Goal: Task Accomplishment & Management: Manage account settings

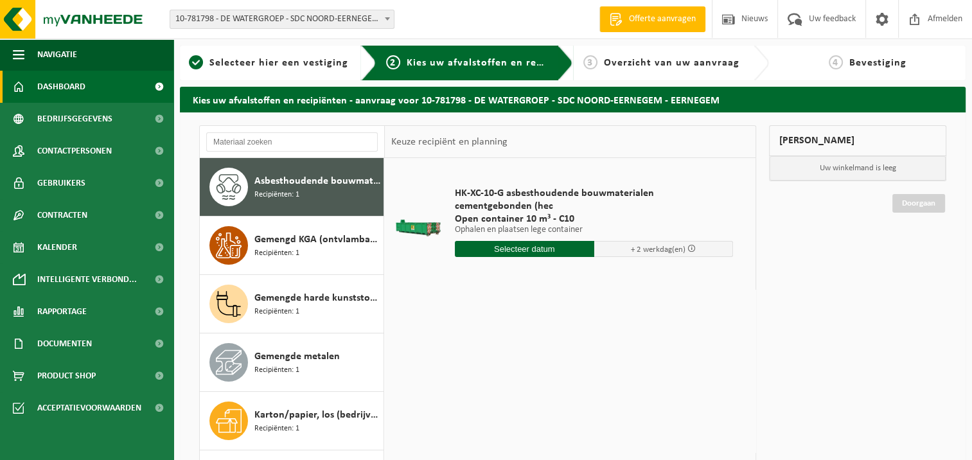
click at [75, 87] on span "Dashboard" at bounding box center [61, 87] width 48 height 32
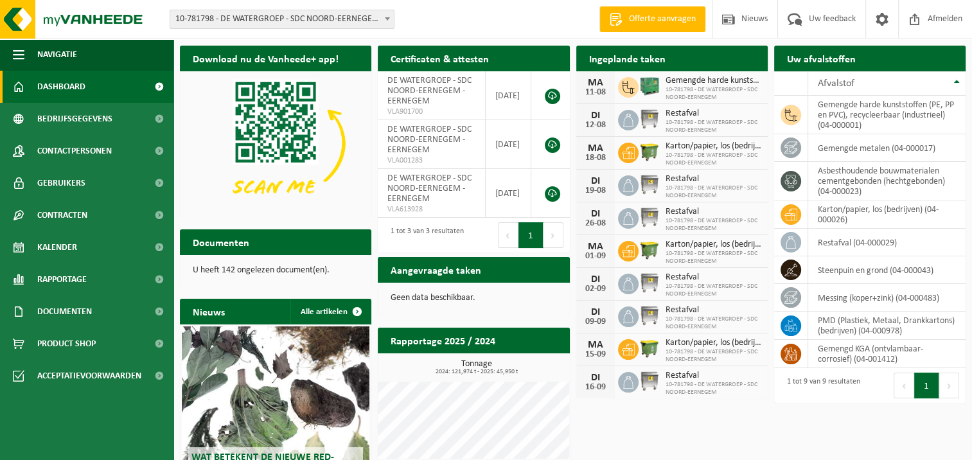
click at [694, 127] on span "10-781798 - DE WATERGROEP - SDC NOORD-EERNEGEM" at bounding box center [714, 126] width 96 height 15
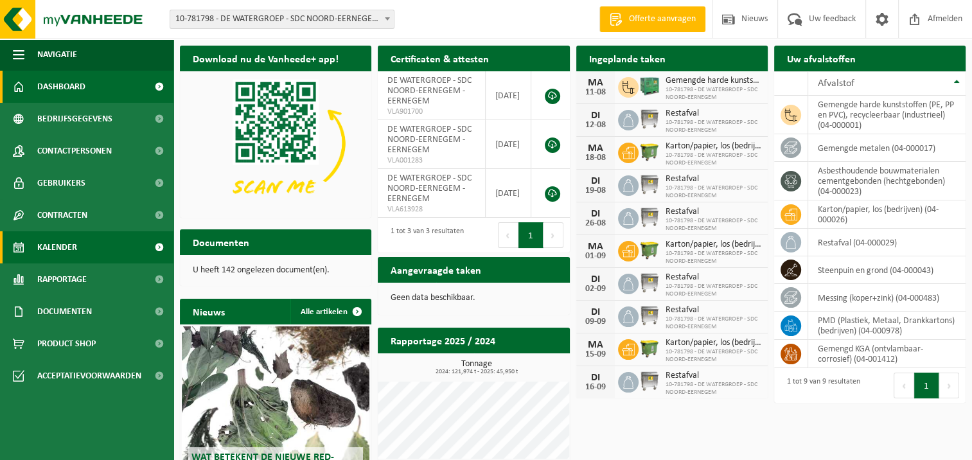
click at [108, 248] on link "Kalender" at bounding box center [86, 247] width 173 height 32
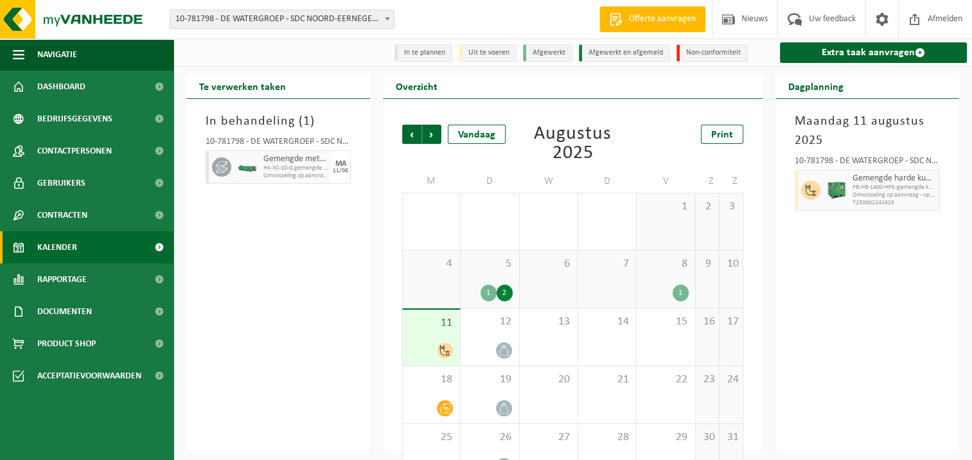
click at [491, 296] on div "1" at bounding box center [489, 293] width 16 height 17
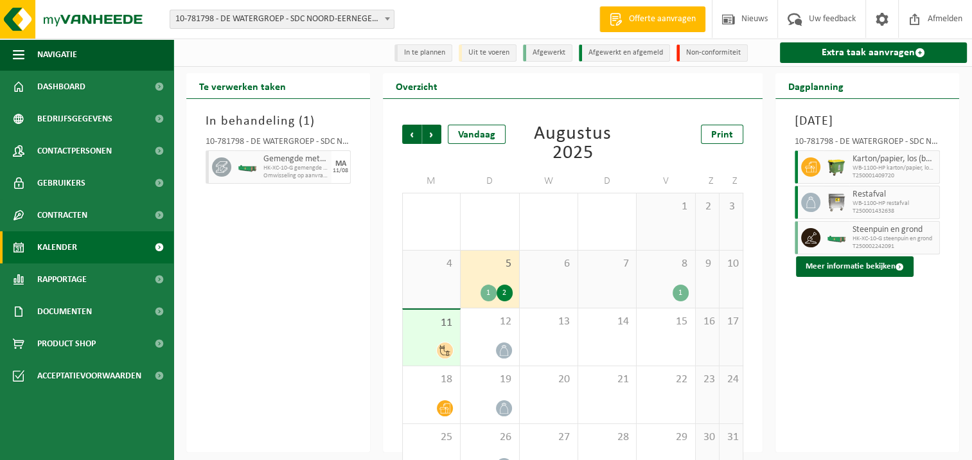
scroll to position [36, 0]
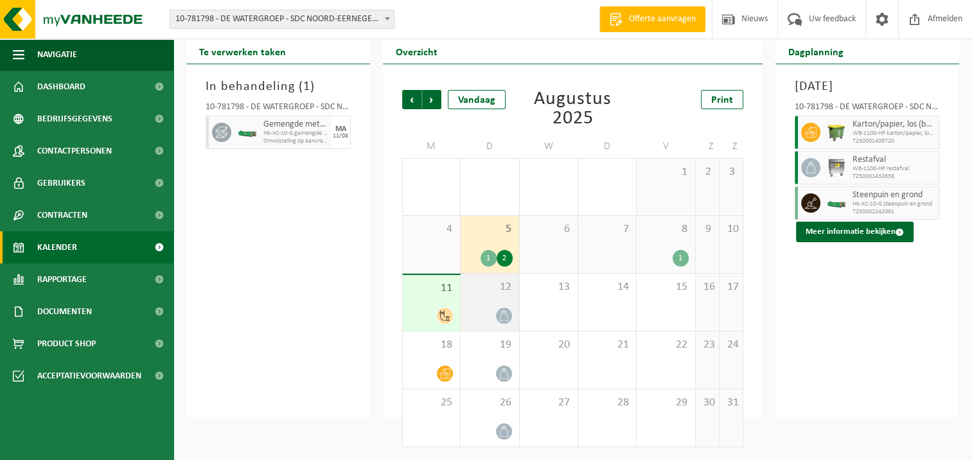
click at [504, 314] on icon at bounding box center [504, 315] width 11 height 11
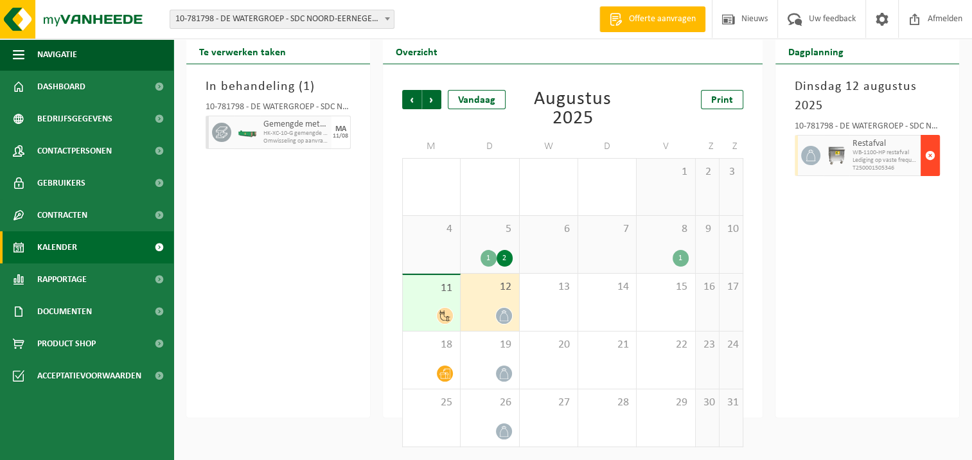
click at [928, 155] on span "button" at bounding box center [930, 156] width 10 height 26
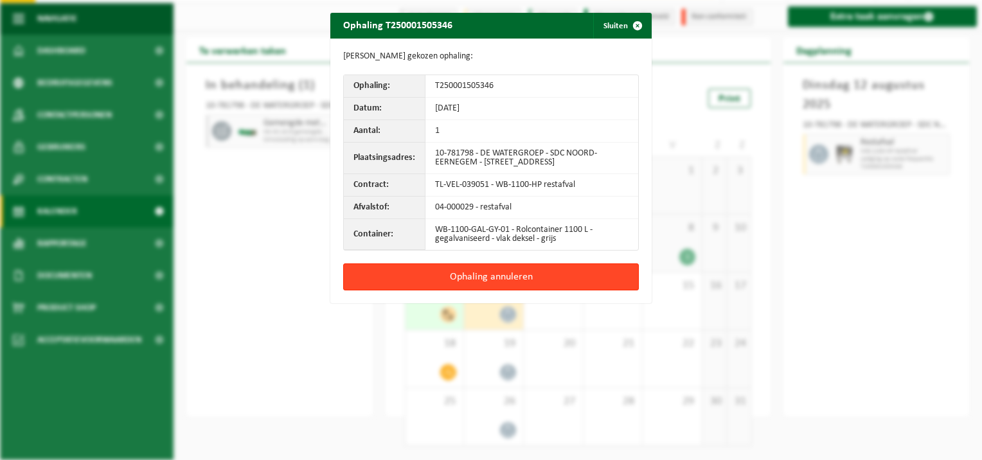
click at [544, 279] on button "Ophaling annuleren" at bounding box center [491, 276] width 296 height 27
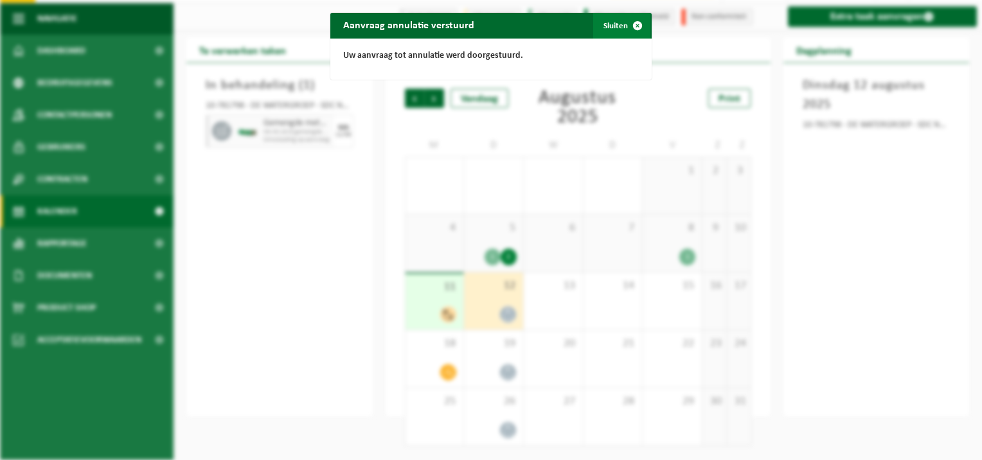
click at [632, 26] on span "button" at bounding box center [637, 26] width 26 height 26
